Goal: Transaction & Acquisition: Obtain resource

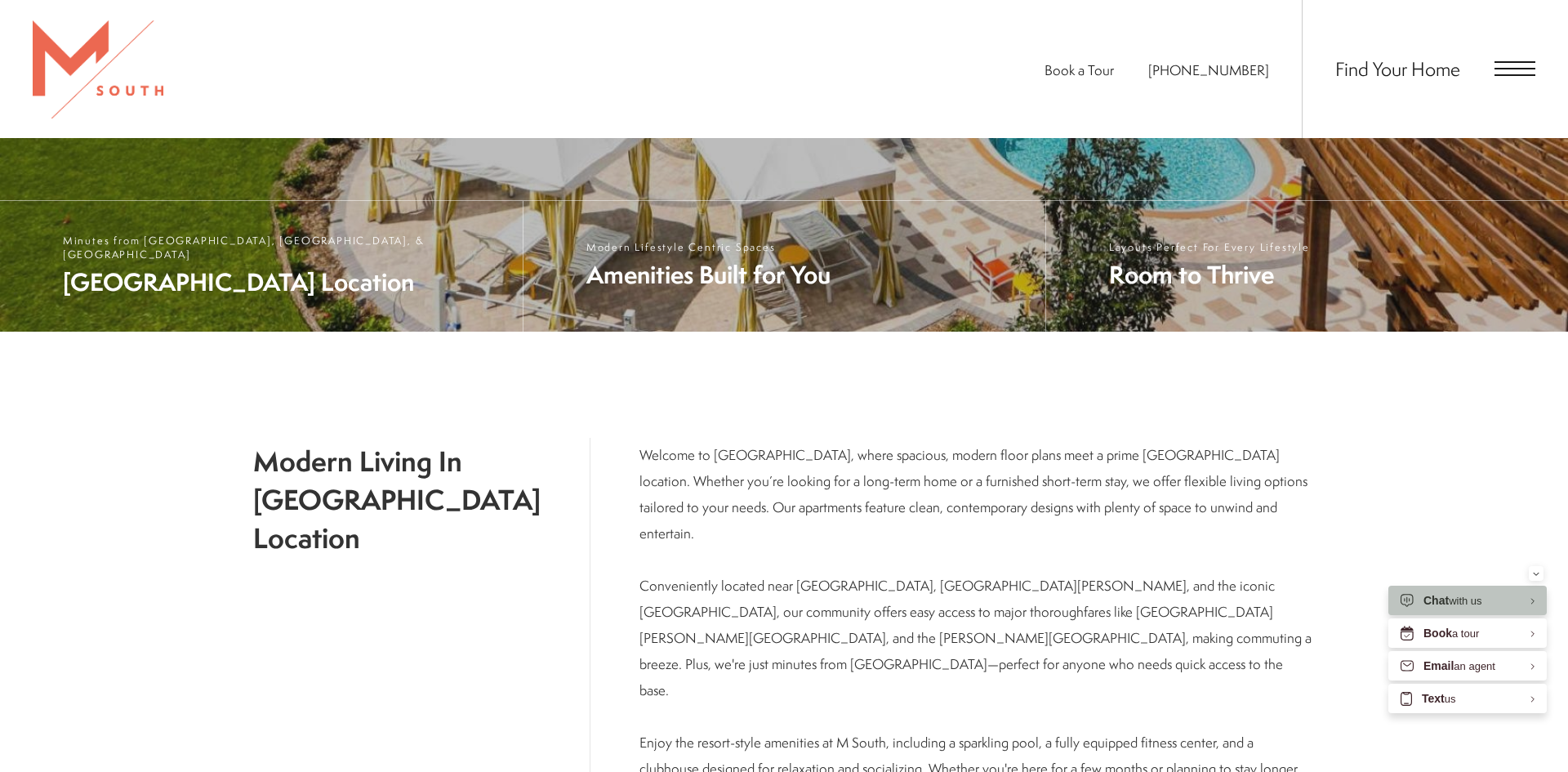
scroll to position [671, 0]
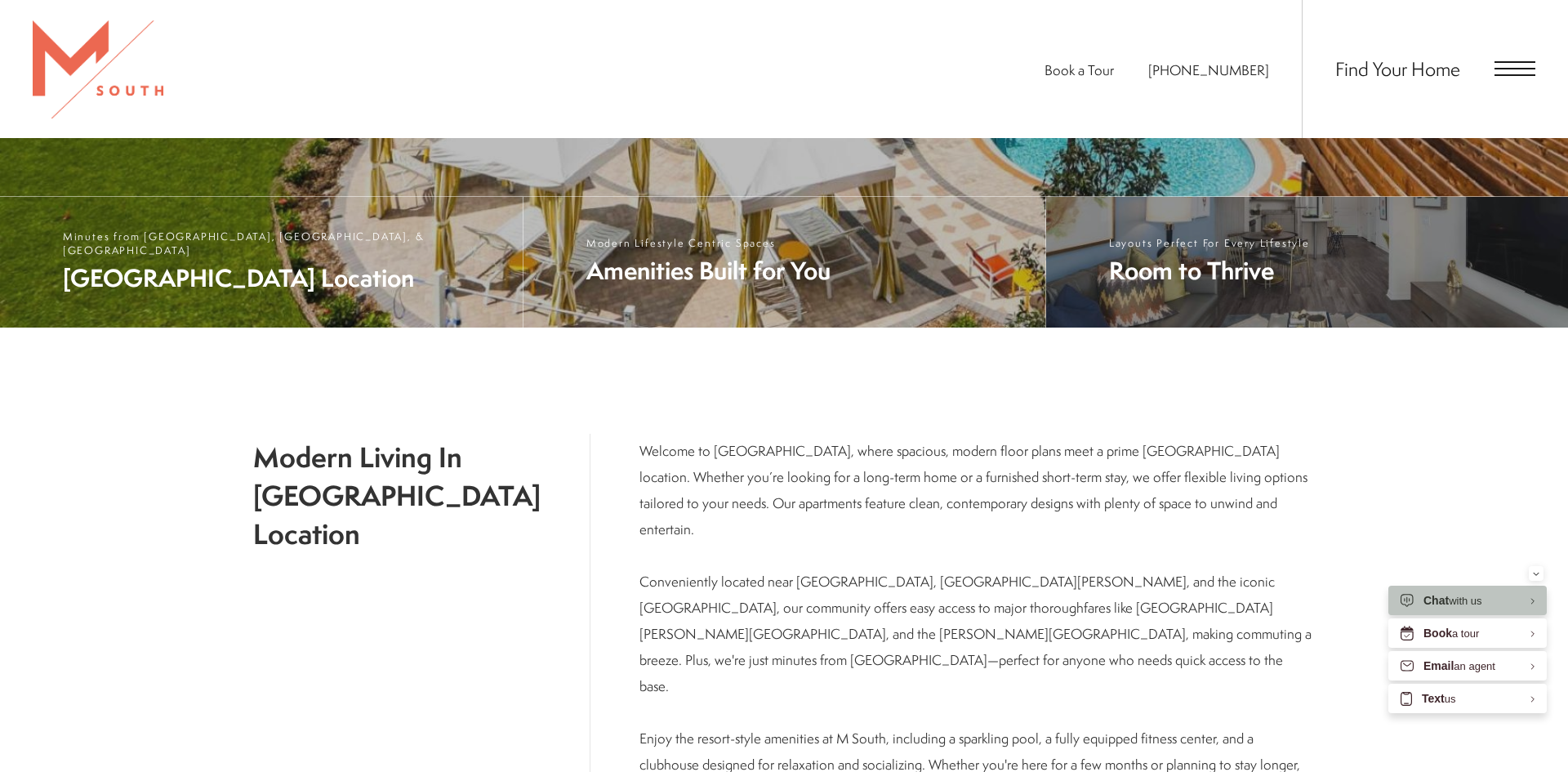
click at [1171, 266] on span "Room to Thrive" at bounding box center [1209, 270] width 200 height 33
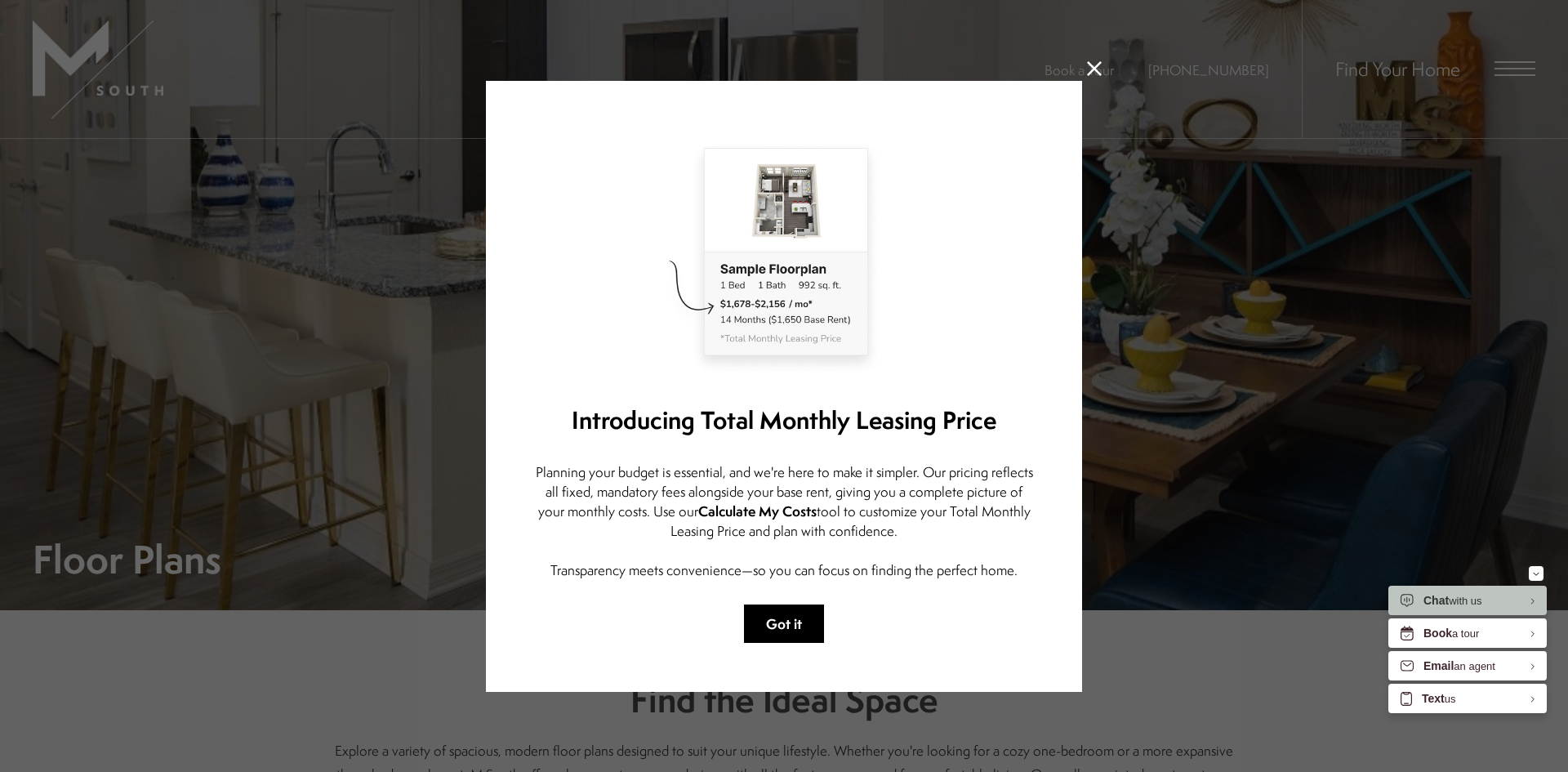
click at [774, 621] on button "Got it" at bounding box center [784, 623] width 80 height 38
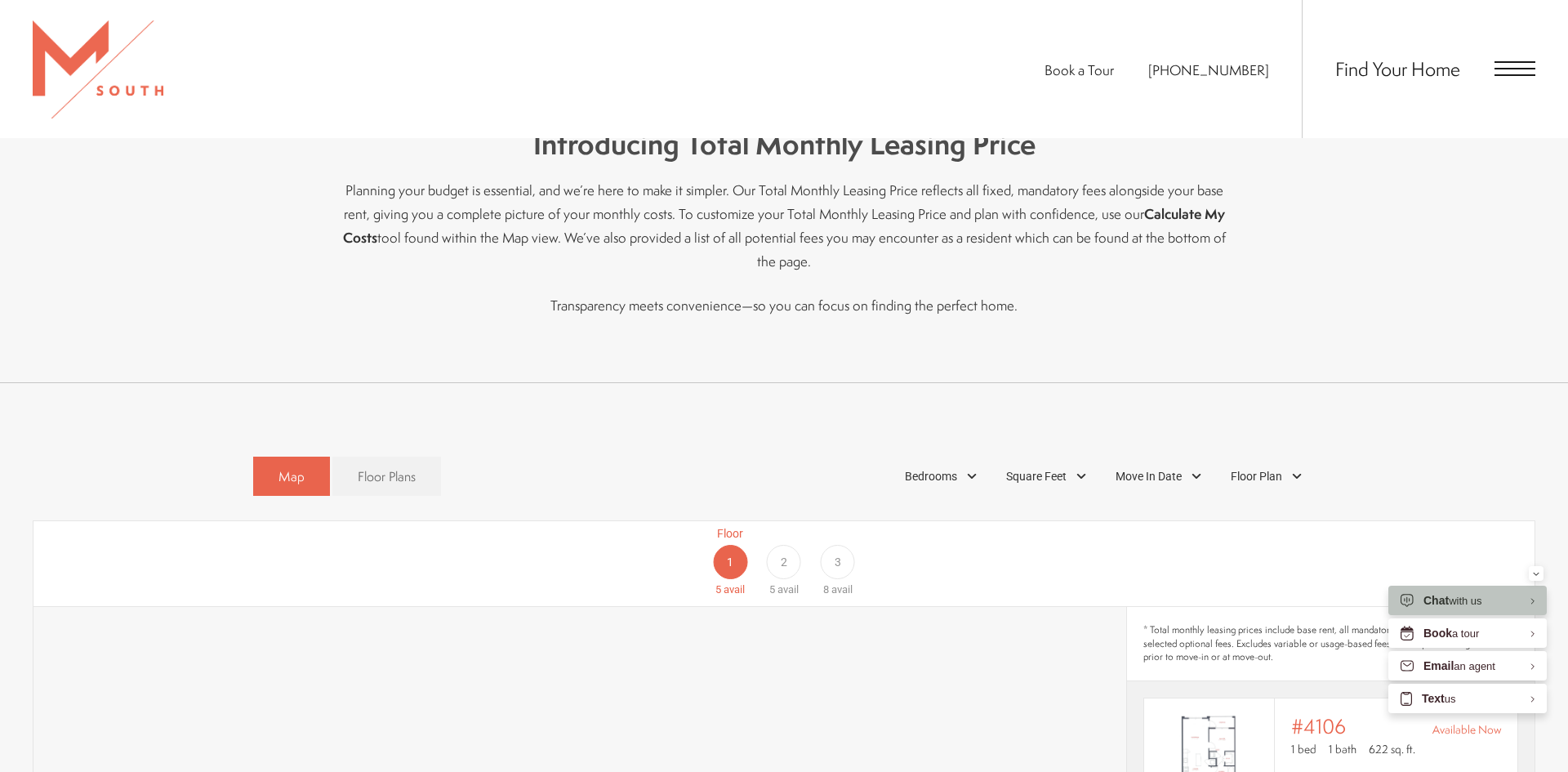
scroll to position [788, 0]
click at [378, 466] on span "Floor Plans" at bounding box center [387, 475] width 58 height 19
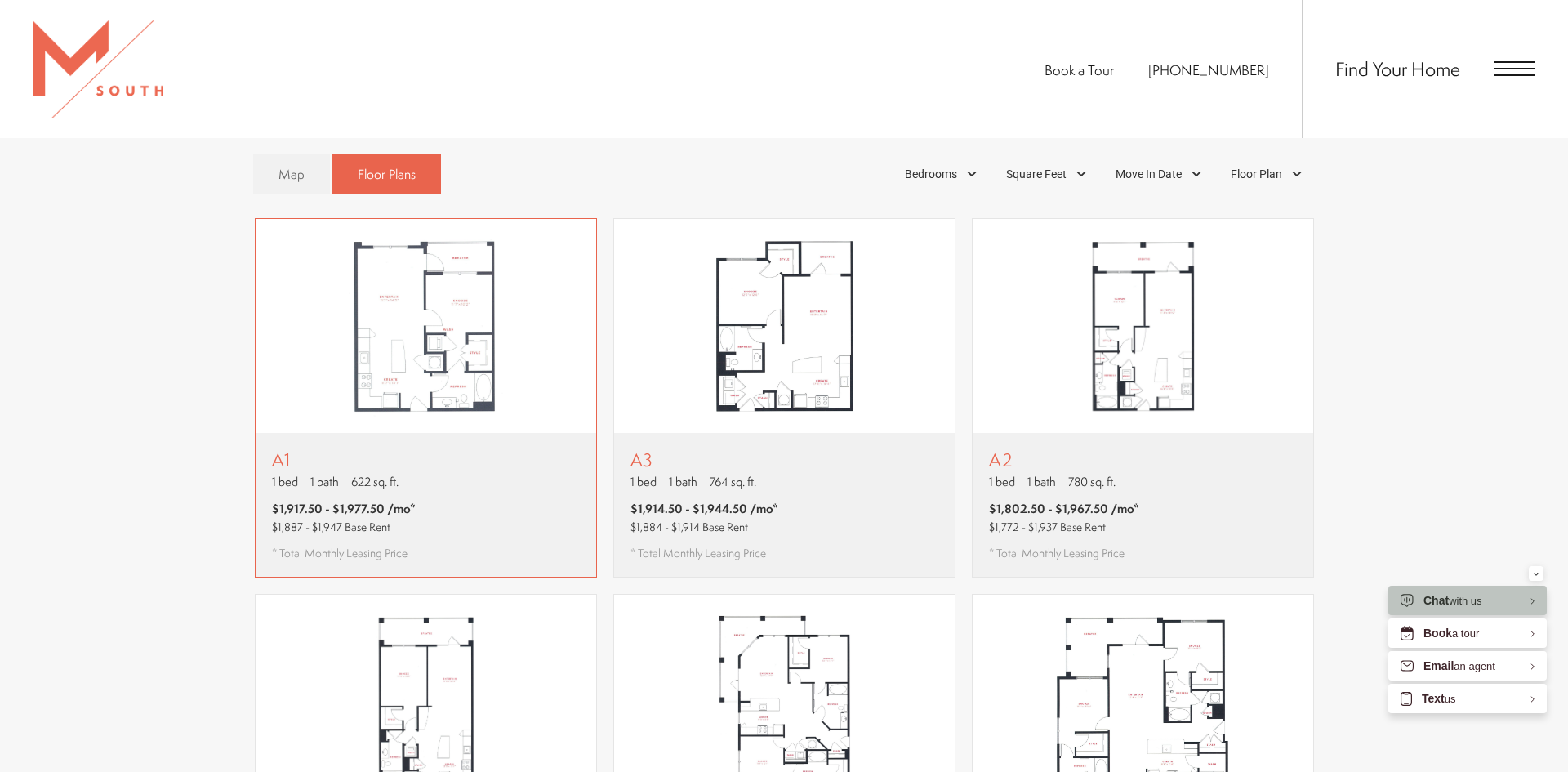
scroll to position [1092, 0]
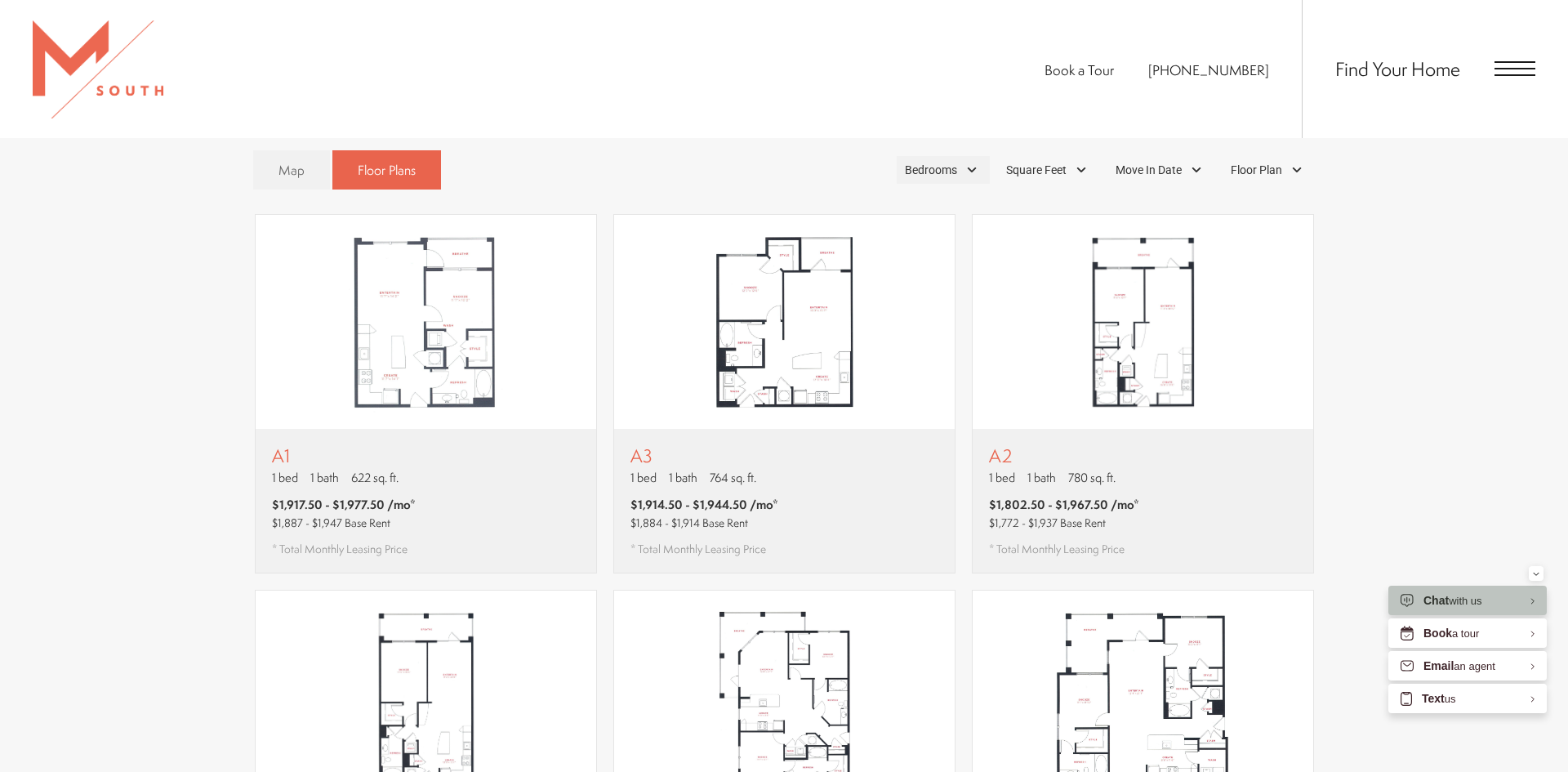
click at [972, 156] on div "Bedrooms" at bounding box center [943, 169] width 93 height 27
click at [912, 236] on span "2 Bedroom" at bounding box center [912, 245] width 82 height 18
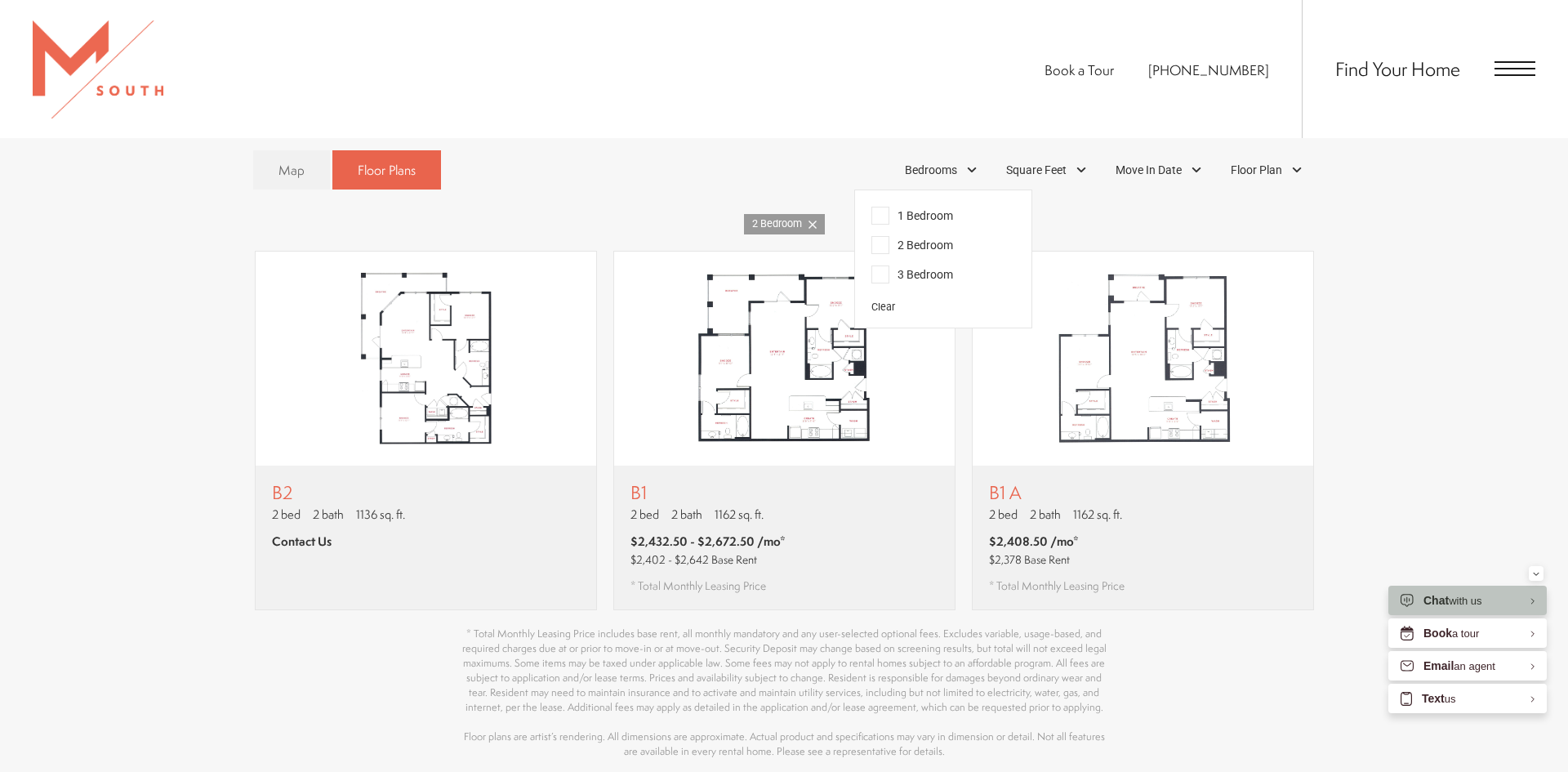
click at [913, 206] on span "1 Bedroom" at bounding box center [912, 215] width 82 height 18
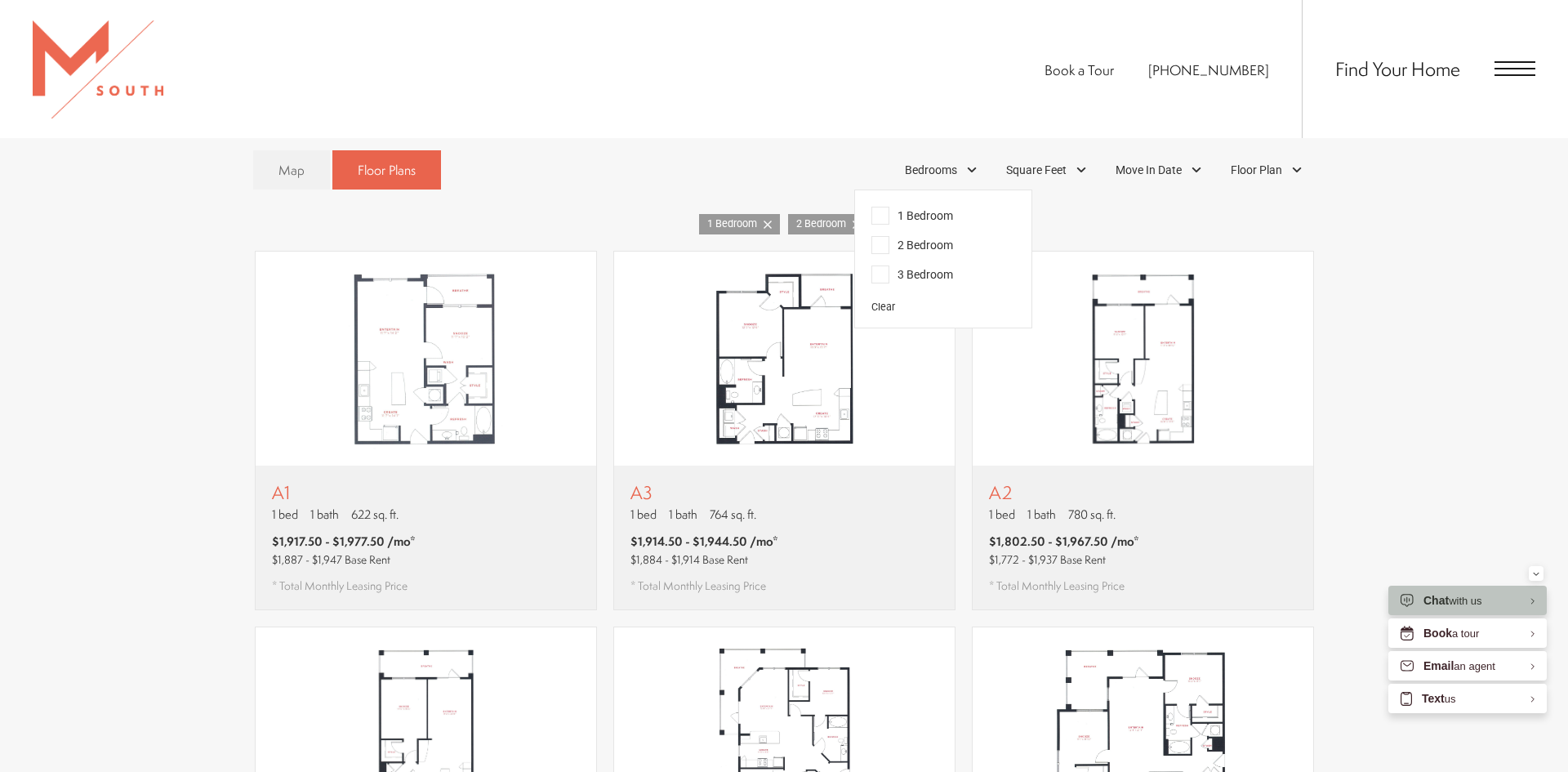
click at [879, 236] on span "2 Bedroom" at bounding box center [912, 245] width 82 height 18
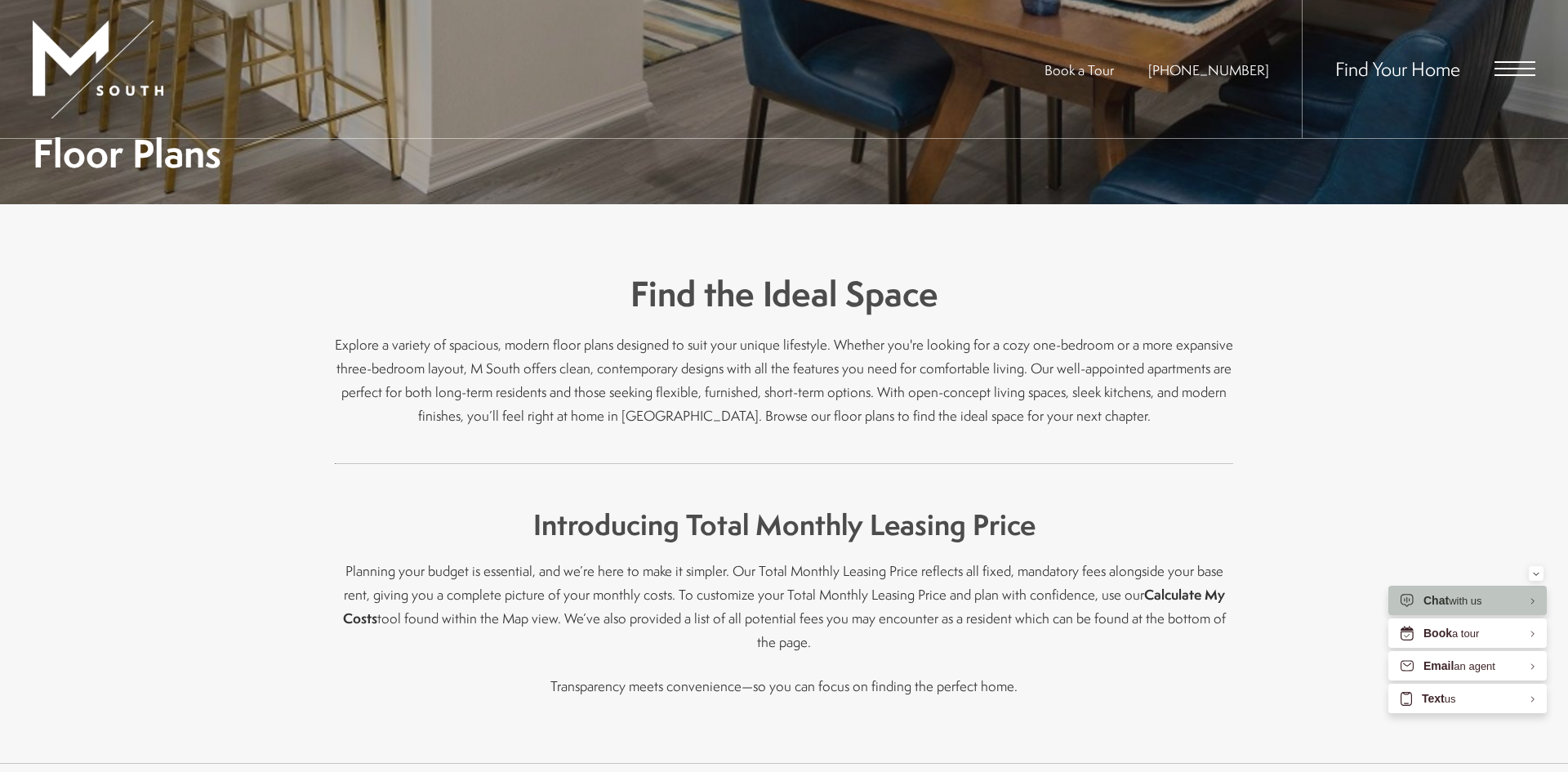
scroll to position [0, 0]
